Goal: Information Seeking & Learning: Find specific fact

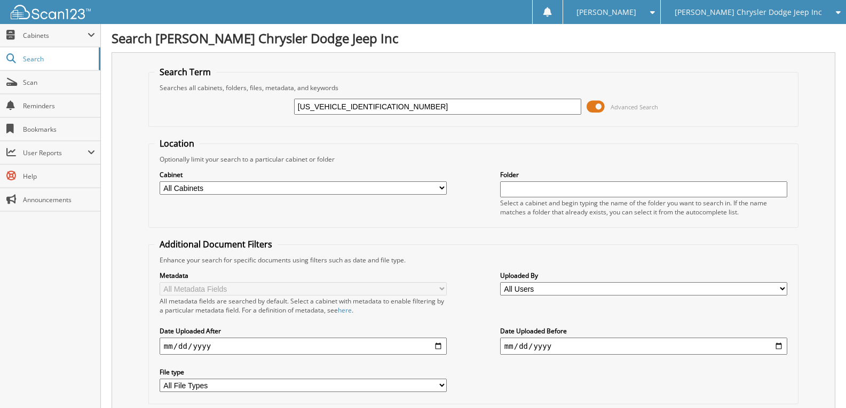
type input "[US_VEHICLE_IDENTIFICATION_NUMBER]"
click at [332, 108] on input "[US_VEHICLE_IDENTIFICATION_NUMBER]" at bounding box center [437, 107] width 287 height 16
click at [35, 59] on span "Search" at bounding box center [58, 58] width 70 height 9
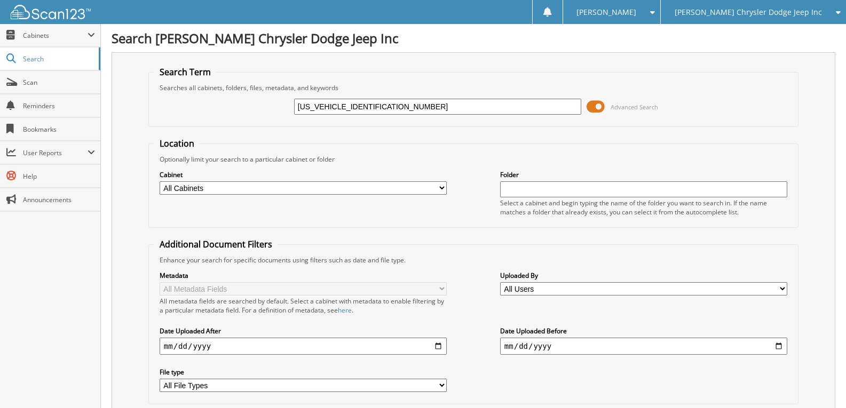
type input "[US_VEHICLE_IDENTIFICATION_NUMBER]"
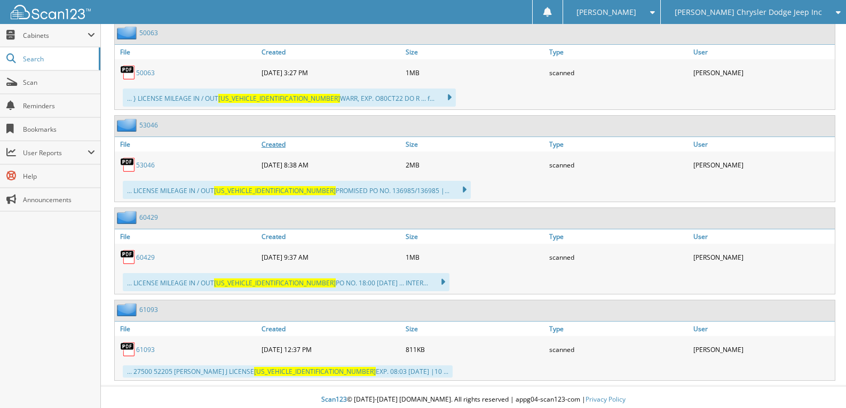
scroll to position [525, 0]
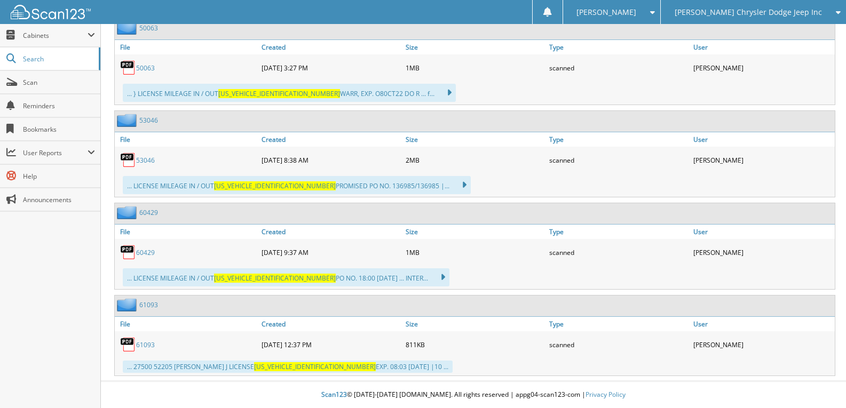
click at [182, 281] on div "... LICENSE MILEAGE IN / OUT JTJBM7FXXE5079582 PO NO. 18:00 30MAY25 ... INTER..…" at bounding box center [286, 278] width 327 height 18
click at [430, 279] on icon at bounding box center [437, 277] width 15 height 15
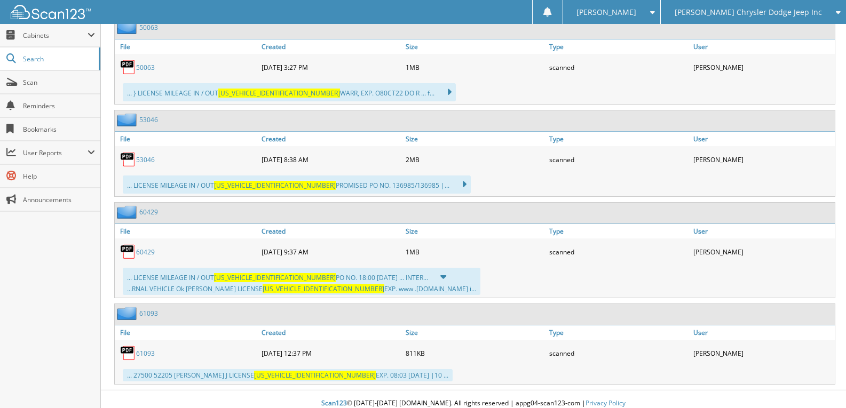
click at [143, 250] on link "60429" at bounding box center [145, 252] width 19 height 9
click at [147, 354] on link "61093" at bounding box center [145, 353] width 19 height 9
